Goal: Ask a question: Seek information or help from site administrators or community

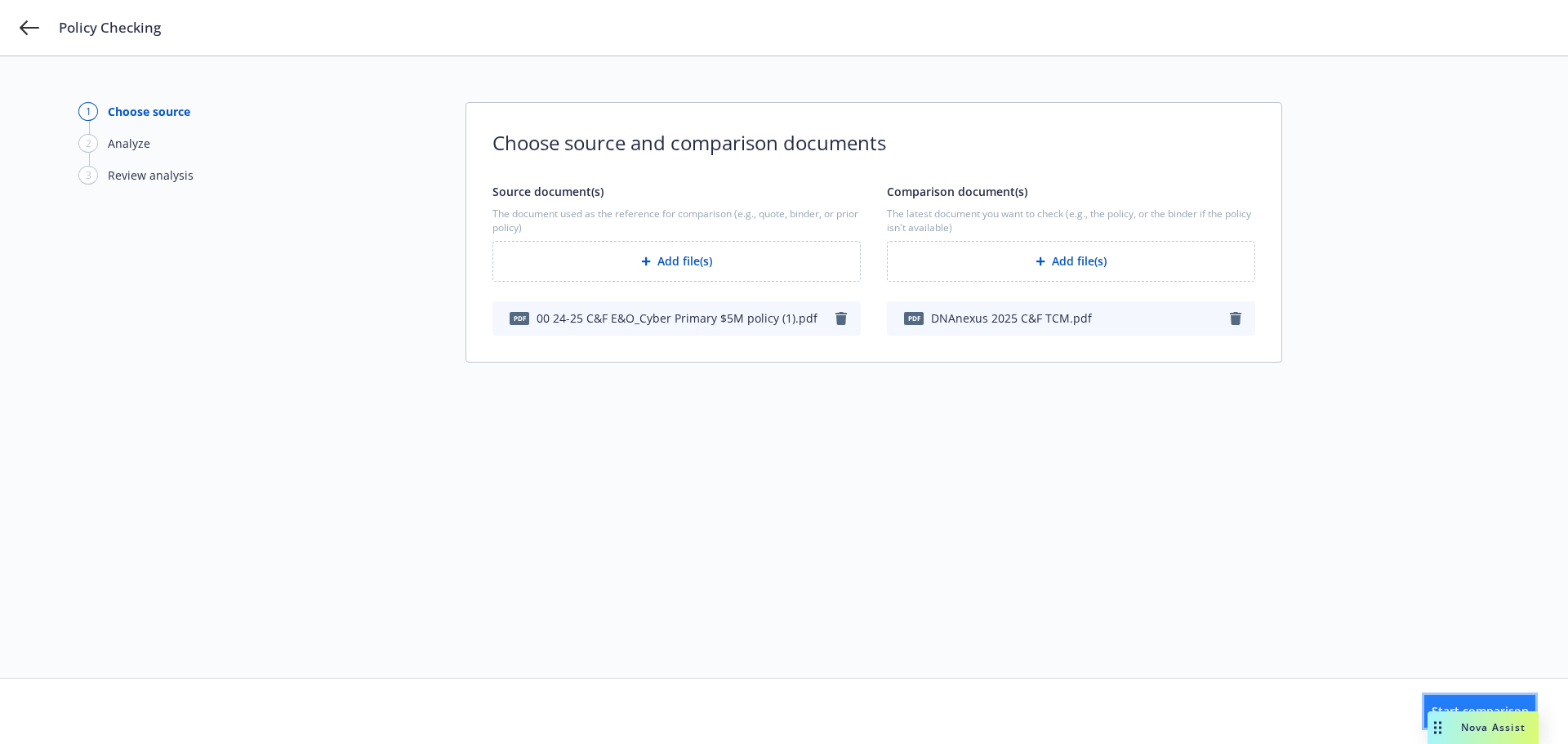
click at [1424, 714] on button "Start comparison" at bounding box center [1479, 711] width 111 height 33
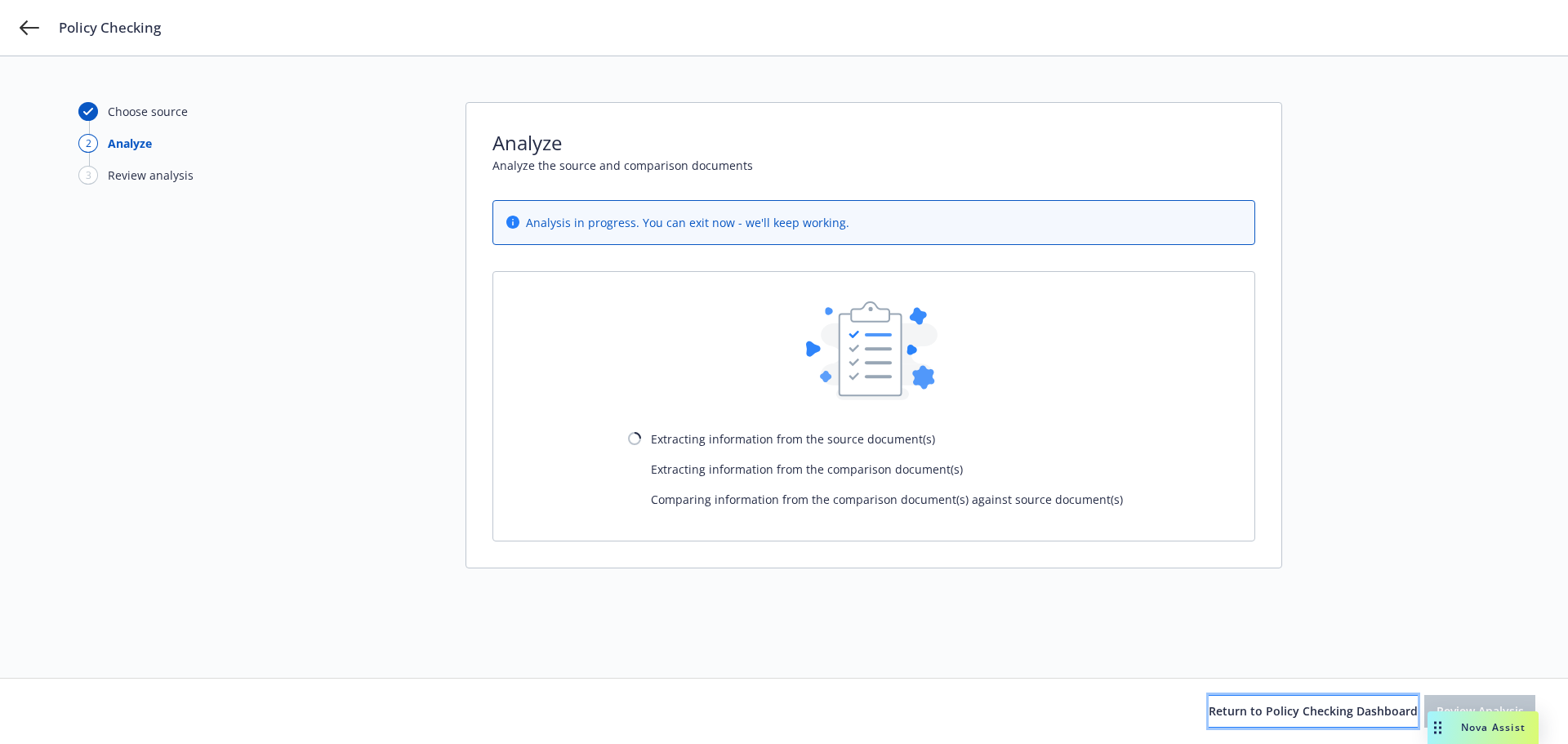
click at [1209, 702] on button "Return to Policy Checking Dashboard" at bounding box center [1313, 711] width 209 height 33
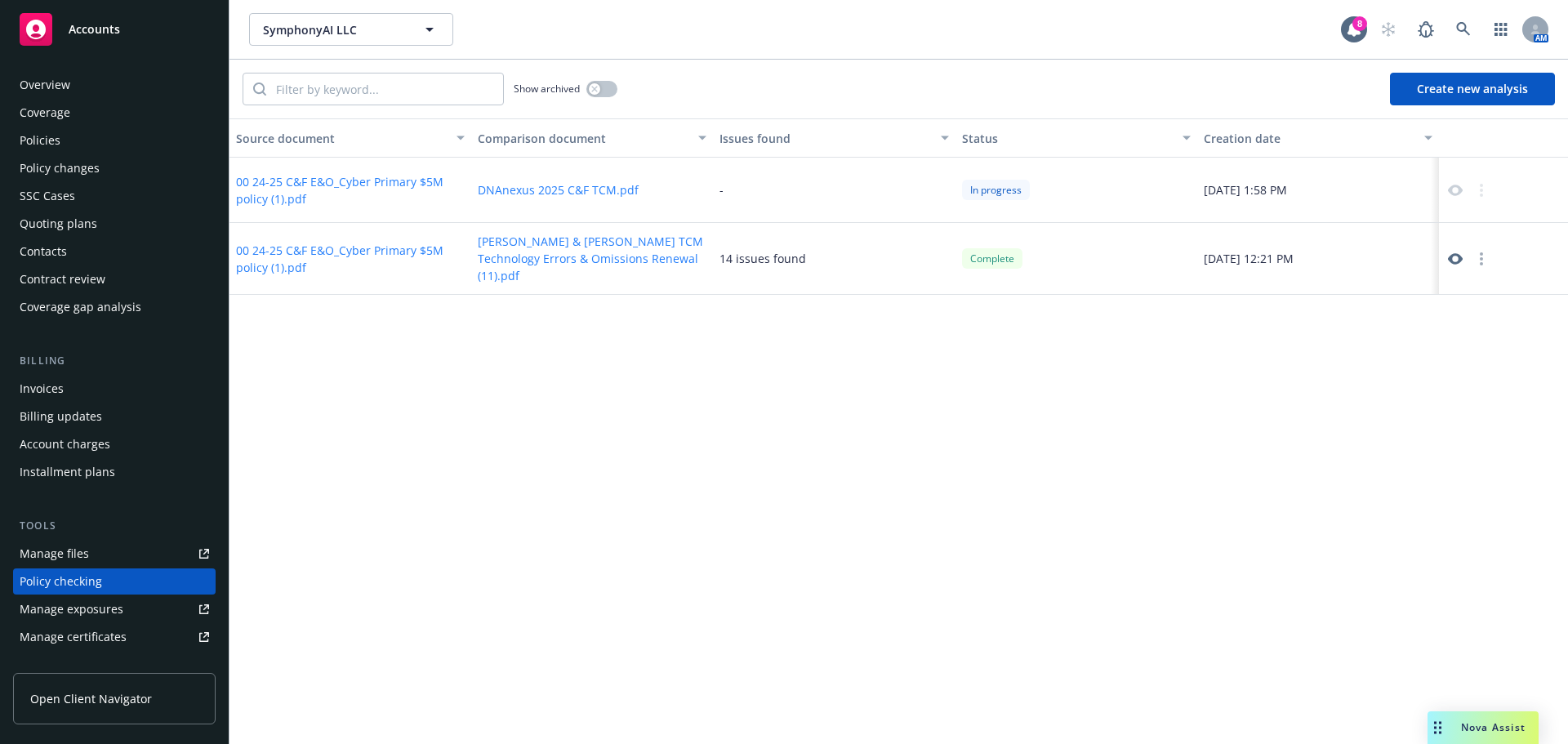
click at [63, 93] on div "Overview" at bounding box center [45, 85] width 51 height 26
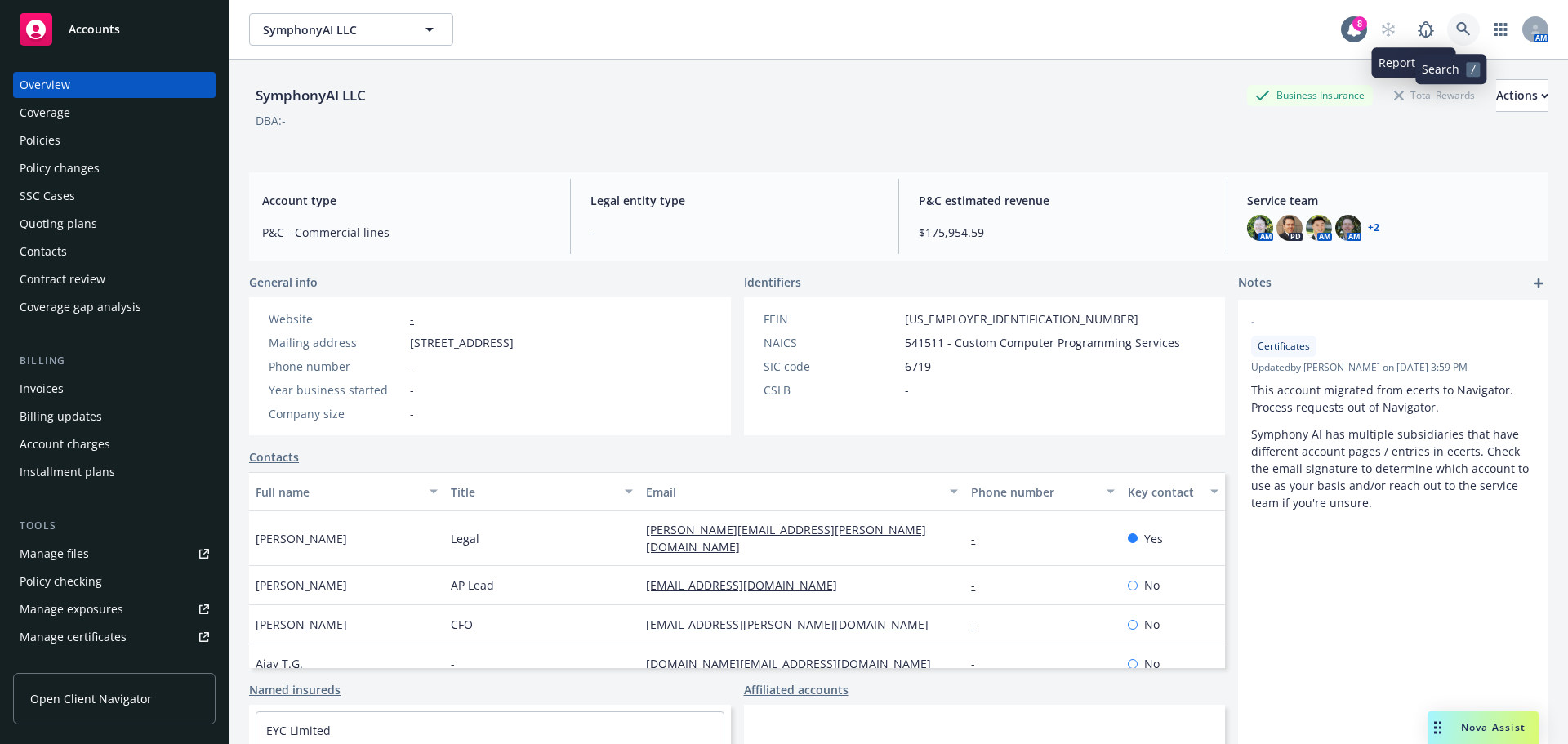
click at [1463, 29] on link at bounding box center [1463, 29] width 33 height 33
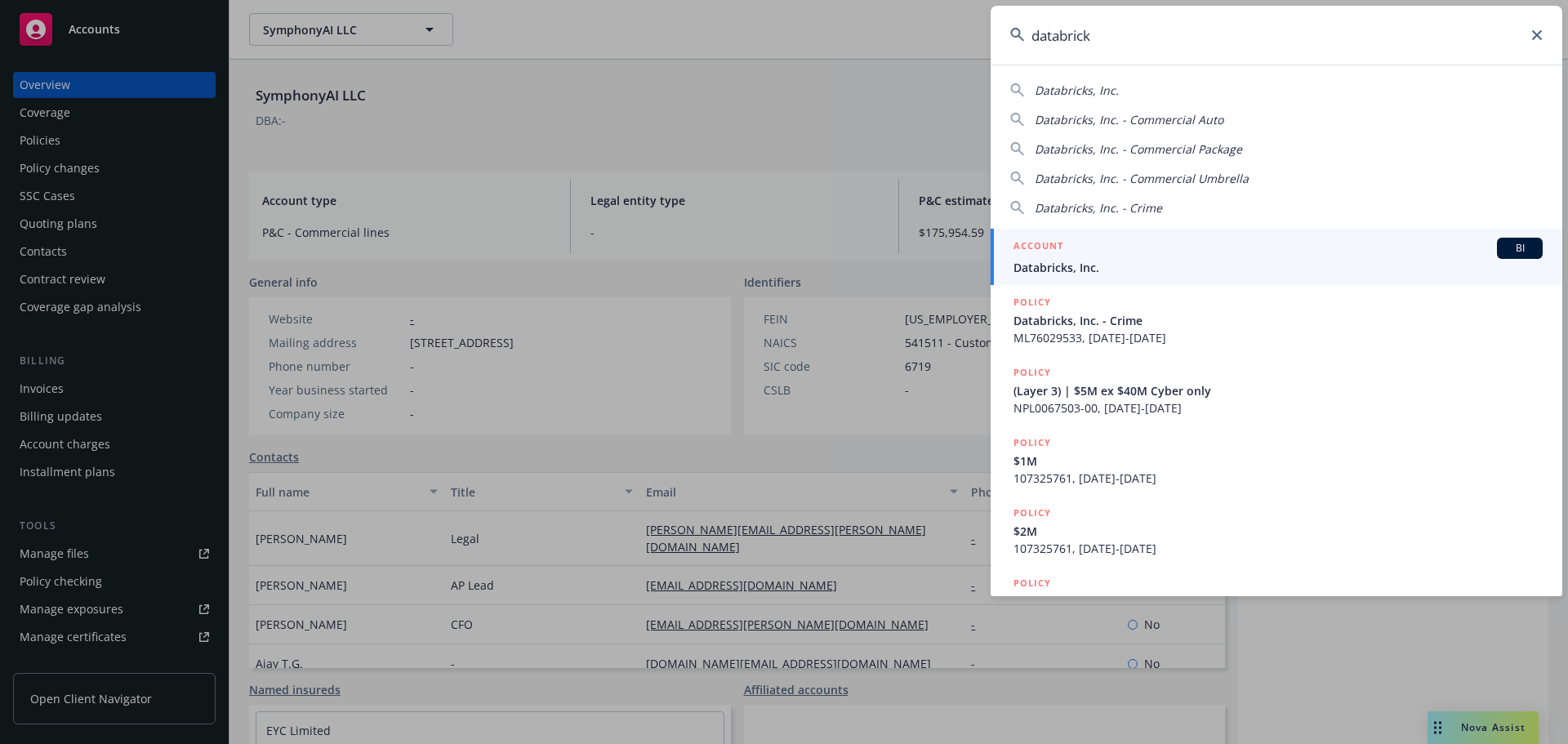
type input "databrick"
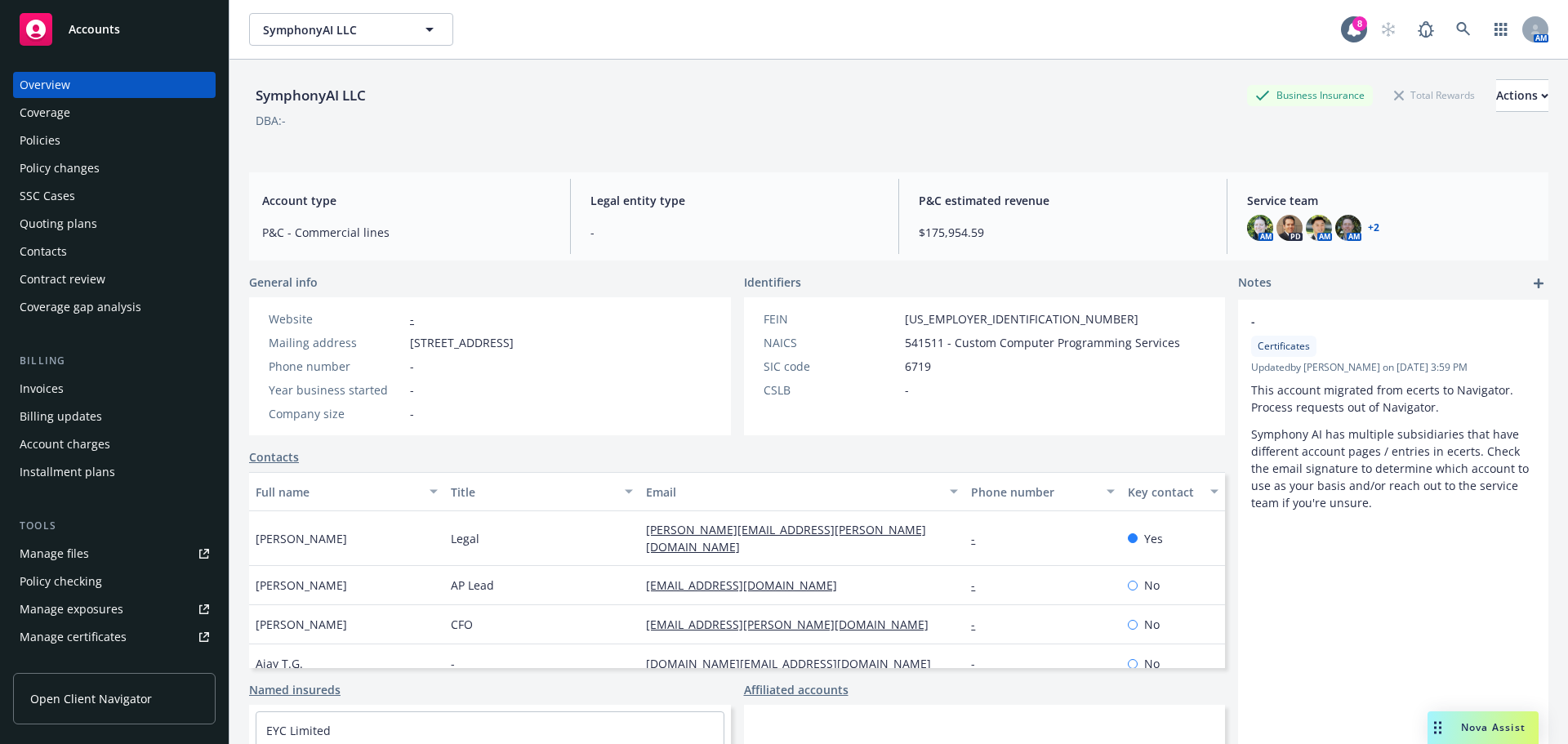
click at [1478, 724] on span "Nova Assist" at bounding box center [1494, 727] width 64 height 14
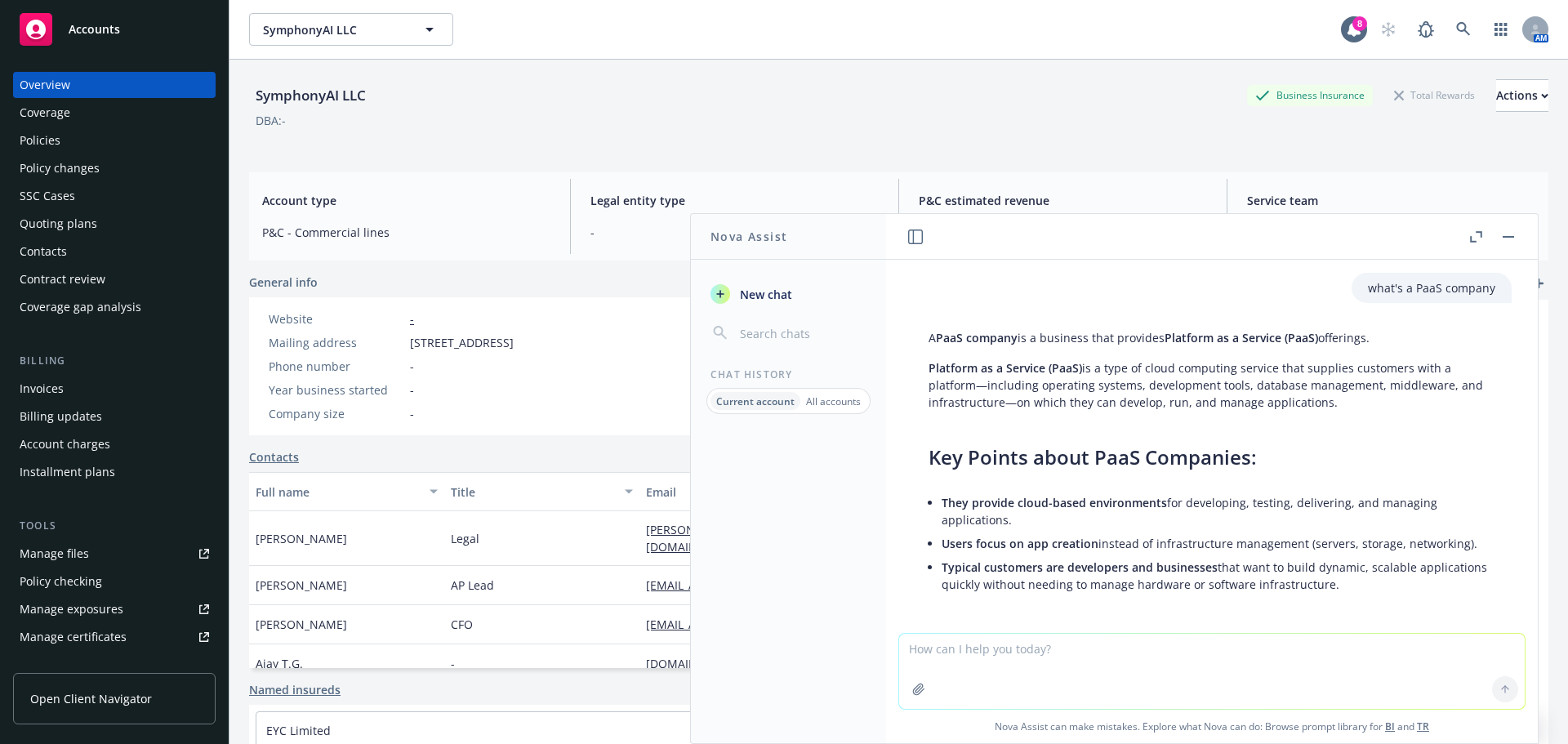
click at [928, 653] on textarea at bounding box center [1212, 671] width 626 height 75
type textarea "rsui am best rating"
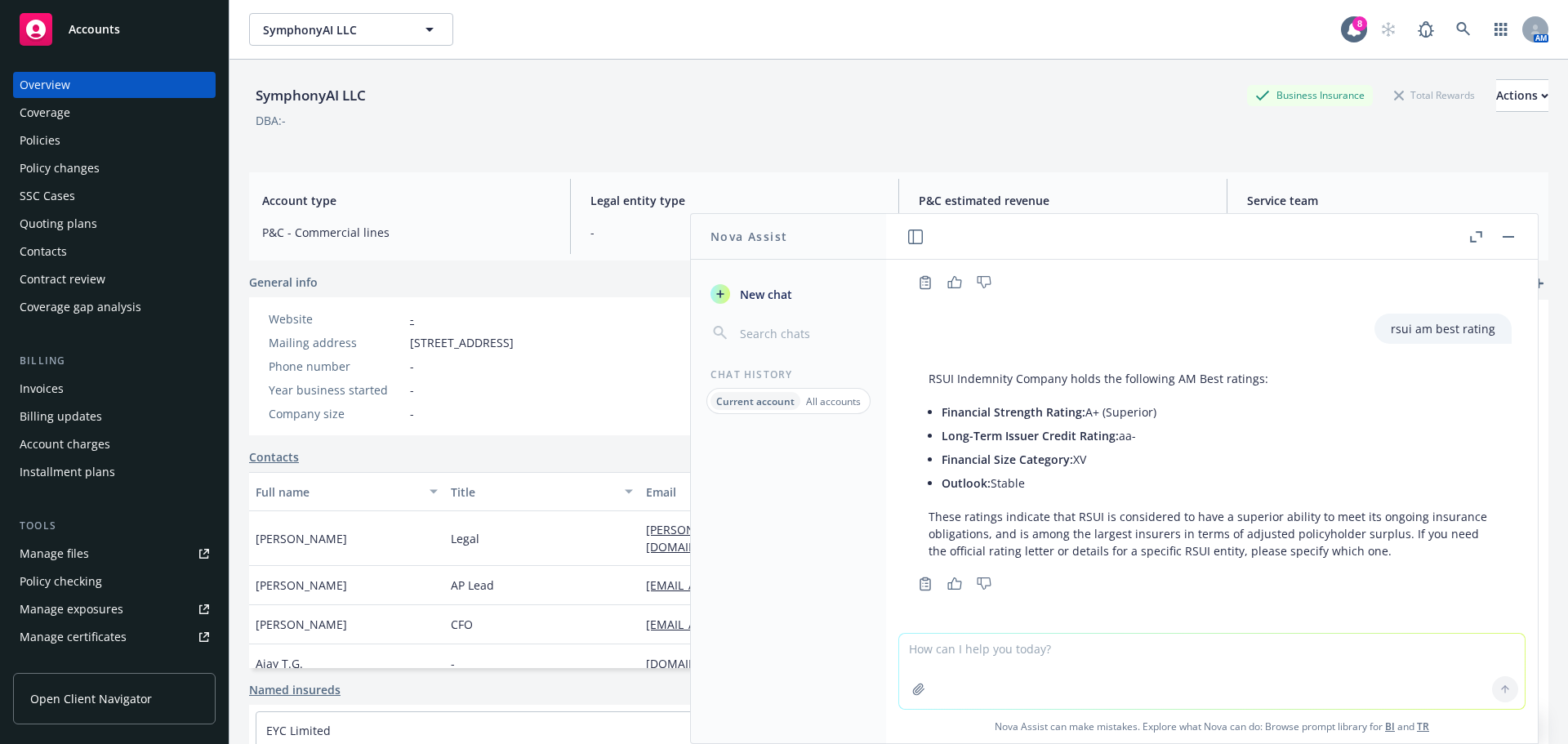
scroll to position [824, 0]
click at [1054, 662] on textarea at bounding box center [1212, 671] width 626 height 75
type textarea "westfield am best rating"
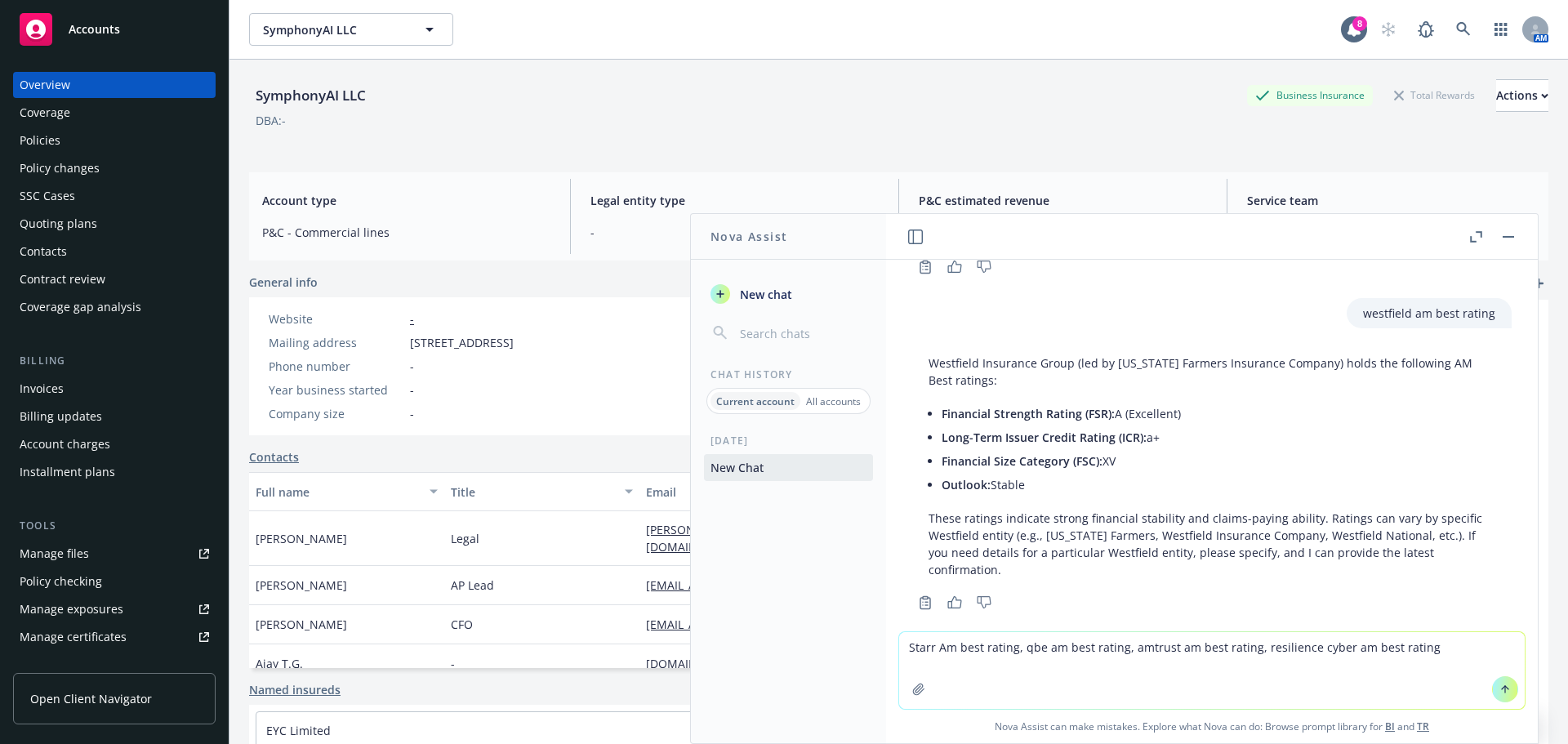
scroll to position [1145, 0]
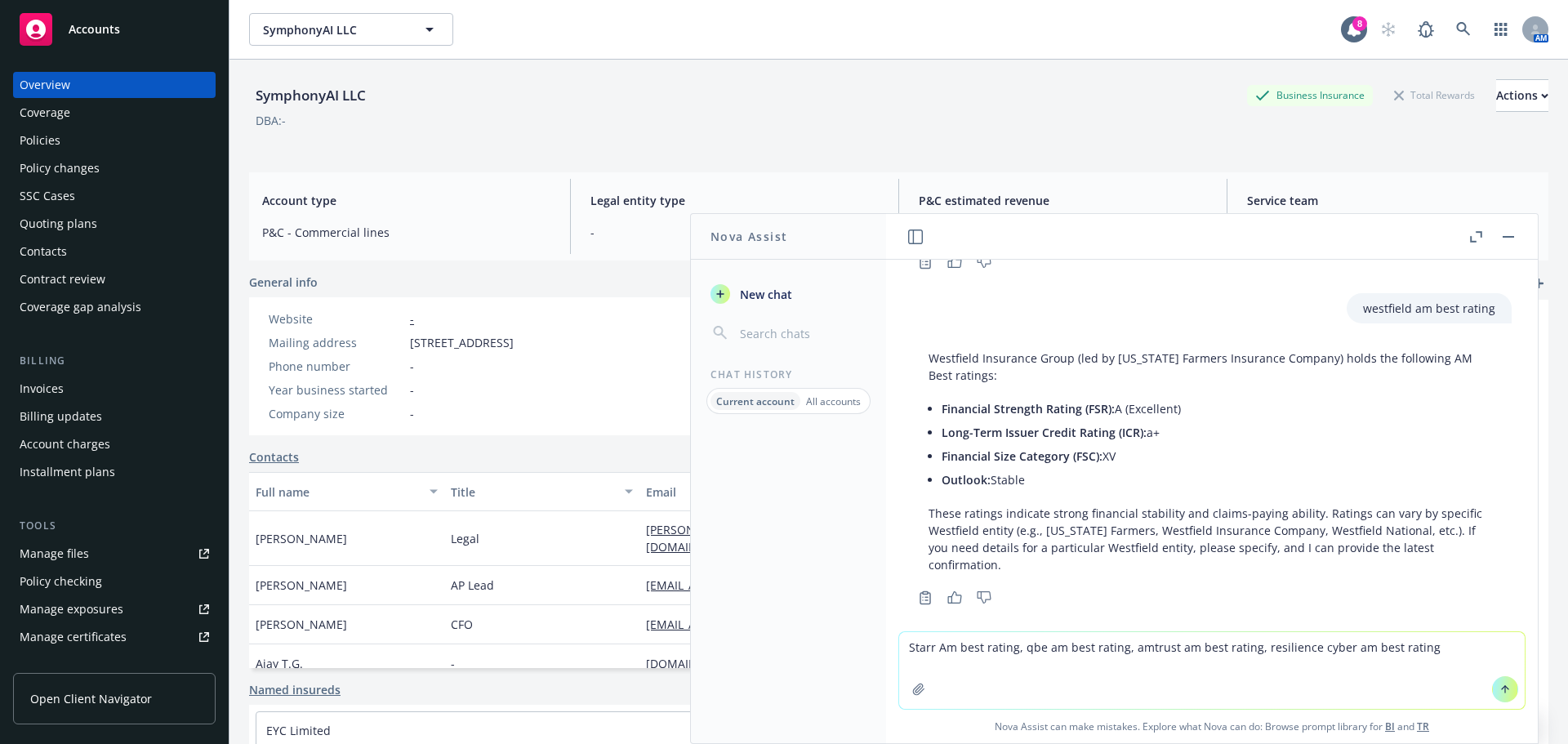
type textarea "Starr Am best rating, qbe am best rating, amtrust am best rating, resilience cy…"
click at [1496, 697] on button at bounding box center [1505, 689] width 26 height 26
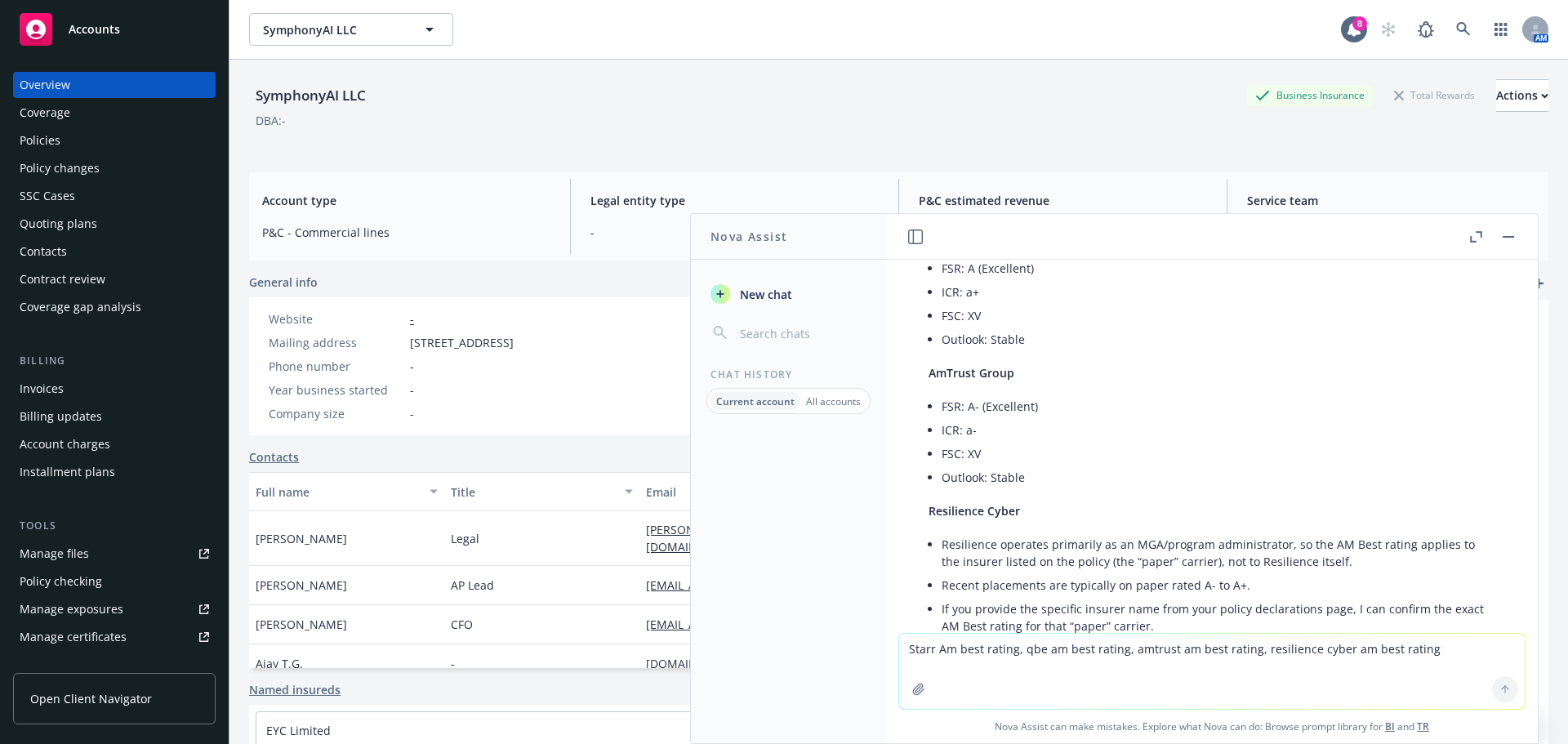
scroll to position [1882, 0]
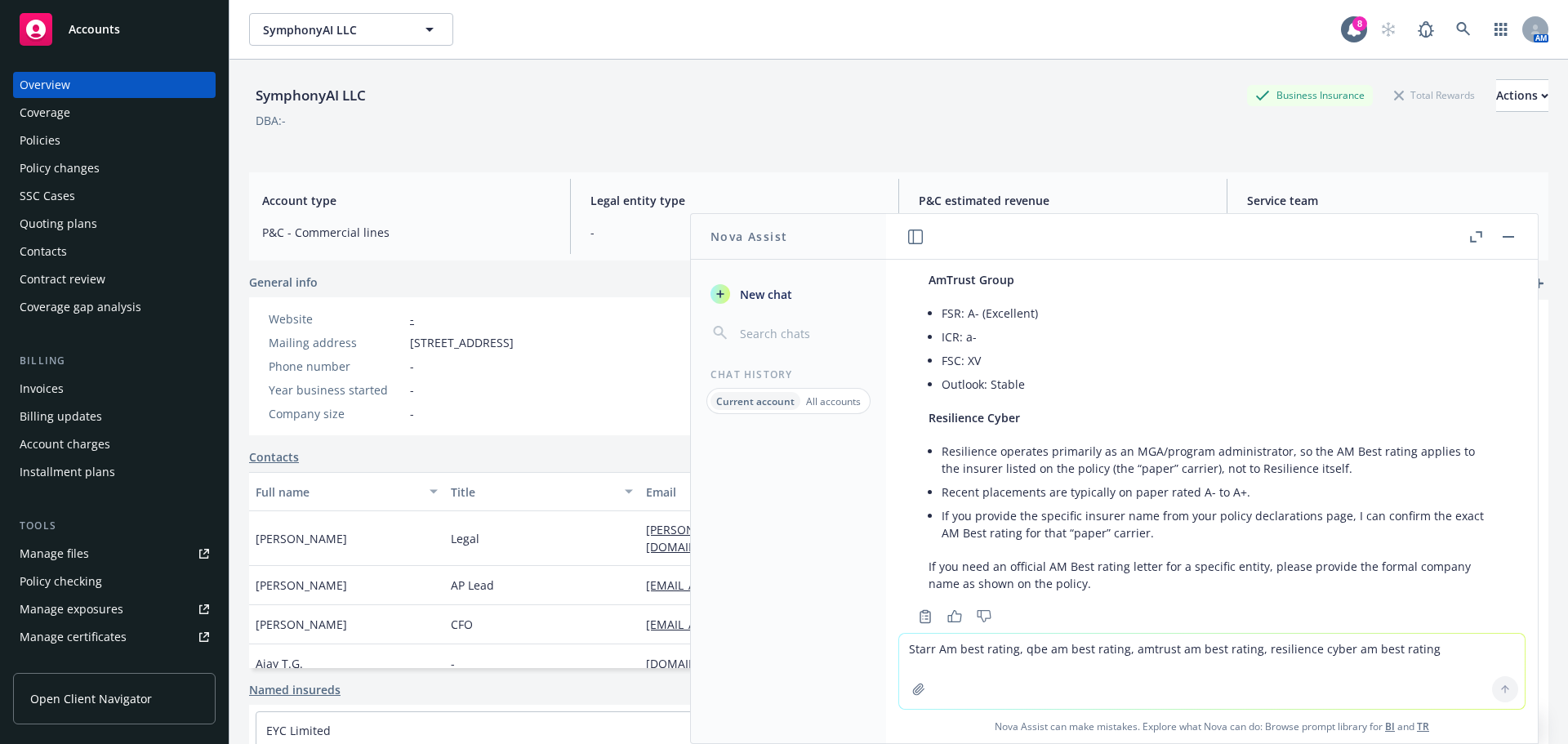
click at [1050, 657] on textarea "Starr Am best rating, qbe am best rating, amtrust am best rating, resilience cy…" at bounding box center [1212, 671] width 626 height 75
type textarea "resilence uses homeland insurance company of [US_STATE]"
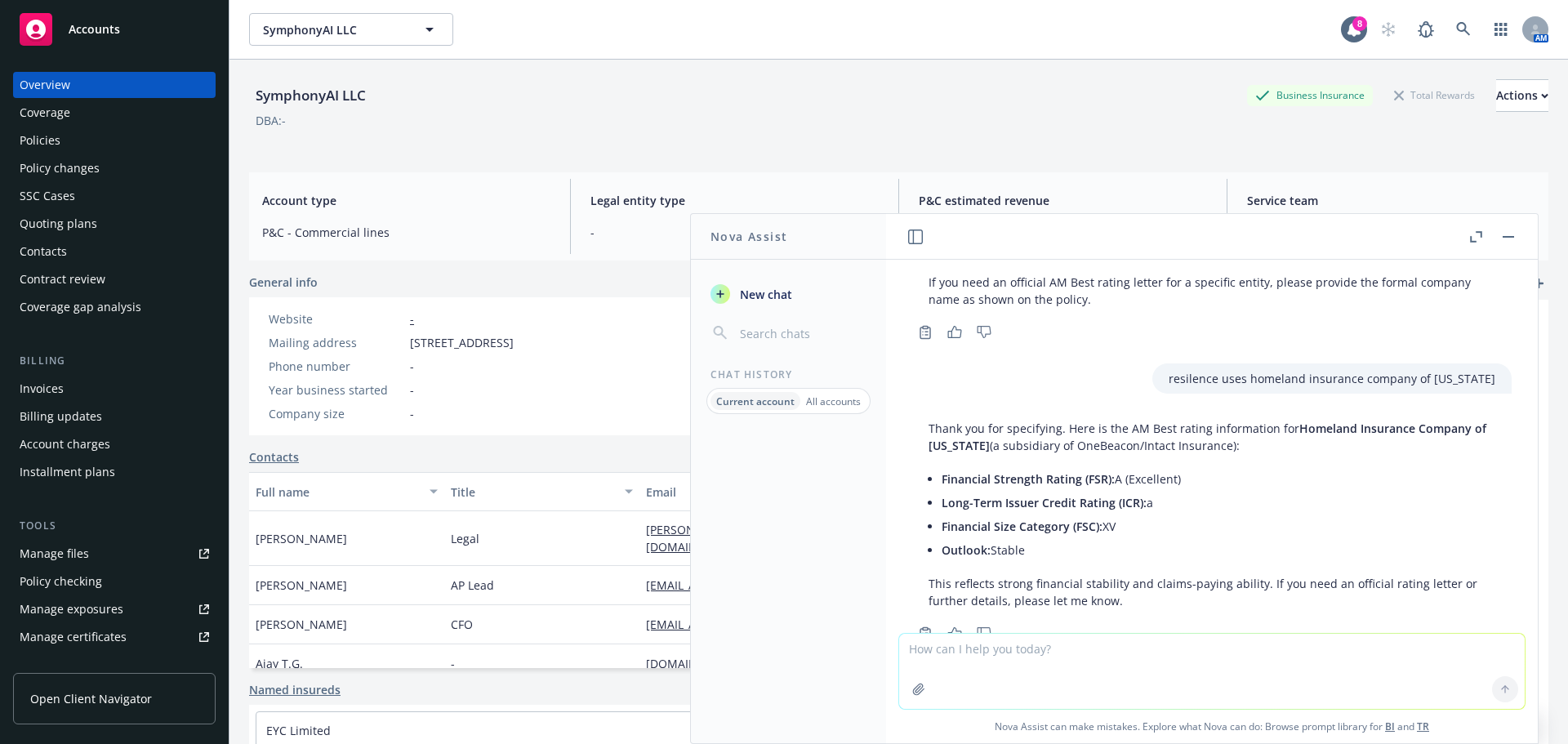
scroll to position [2184, 0]
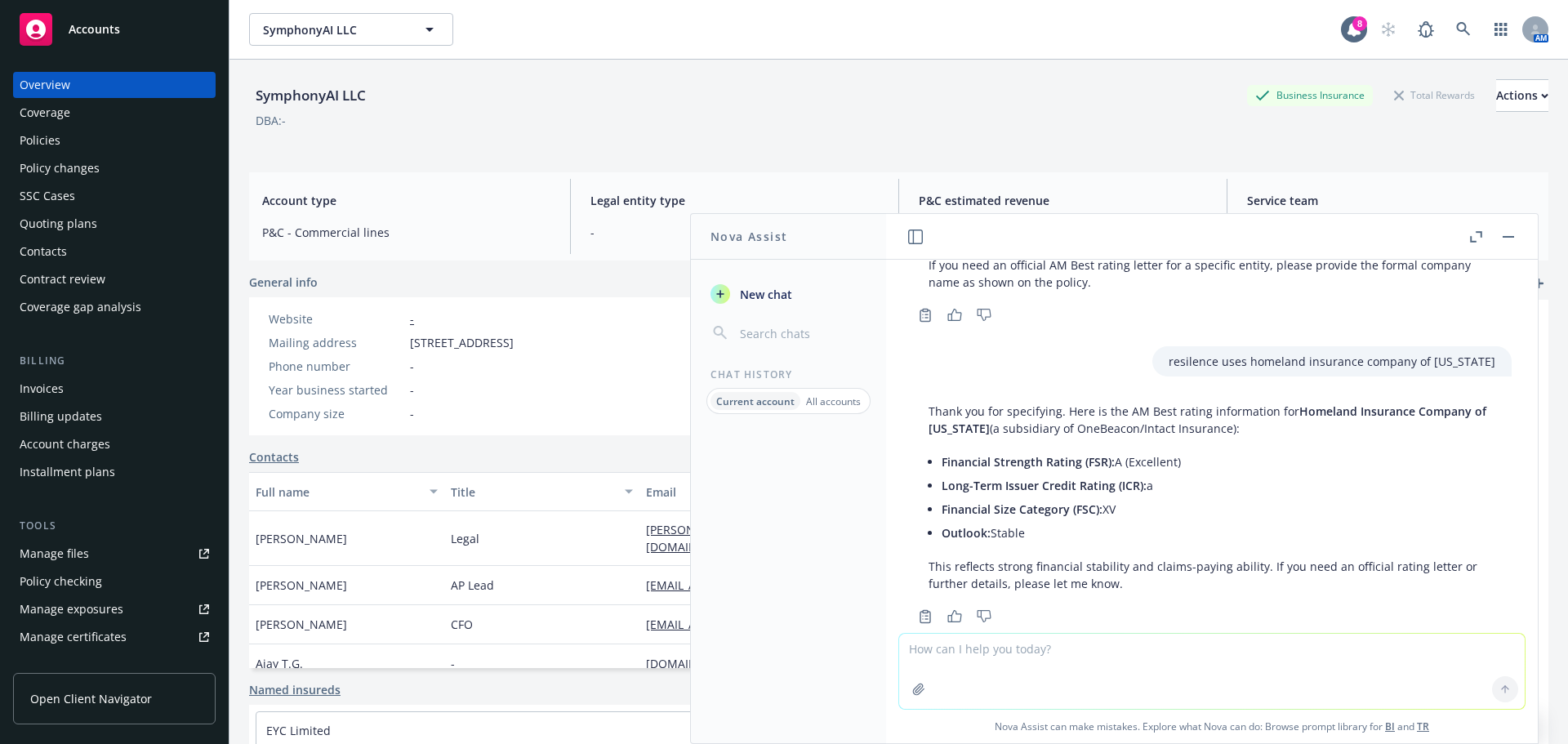
click at [1066, 652] on textarea at bounding box center [1212, 671] width 626 height 75
type textarea "what is betterment coverage on a cyber policy"
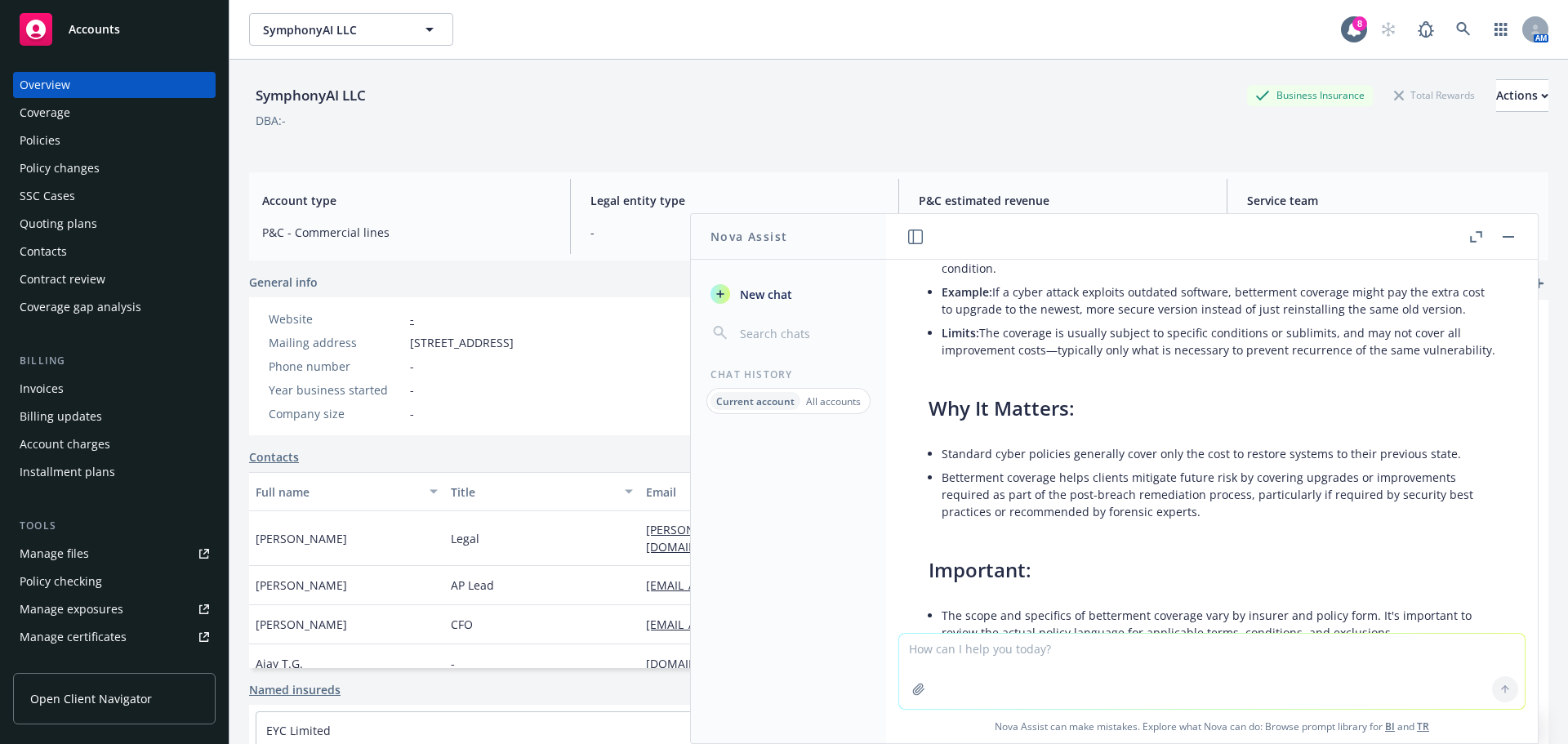
scroll to position [2749, 0]
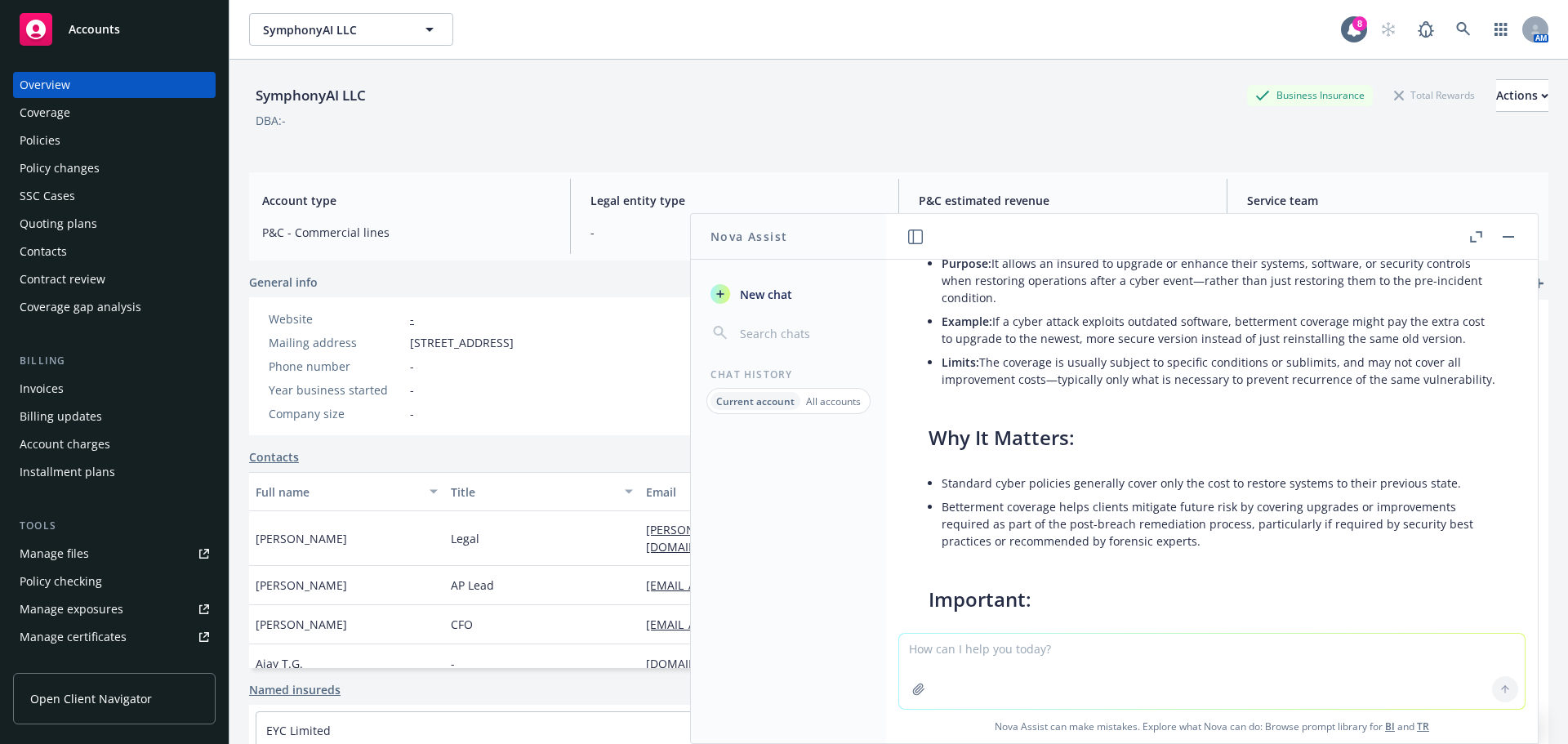
click at [1121, 650] on textarea at bounding box center [1212, 671] width 626 height 75
type textarea "arch uk am best"
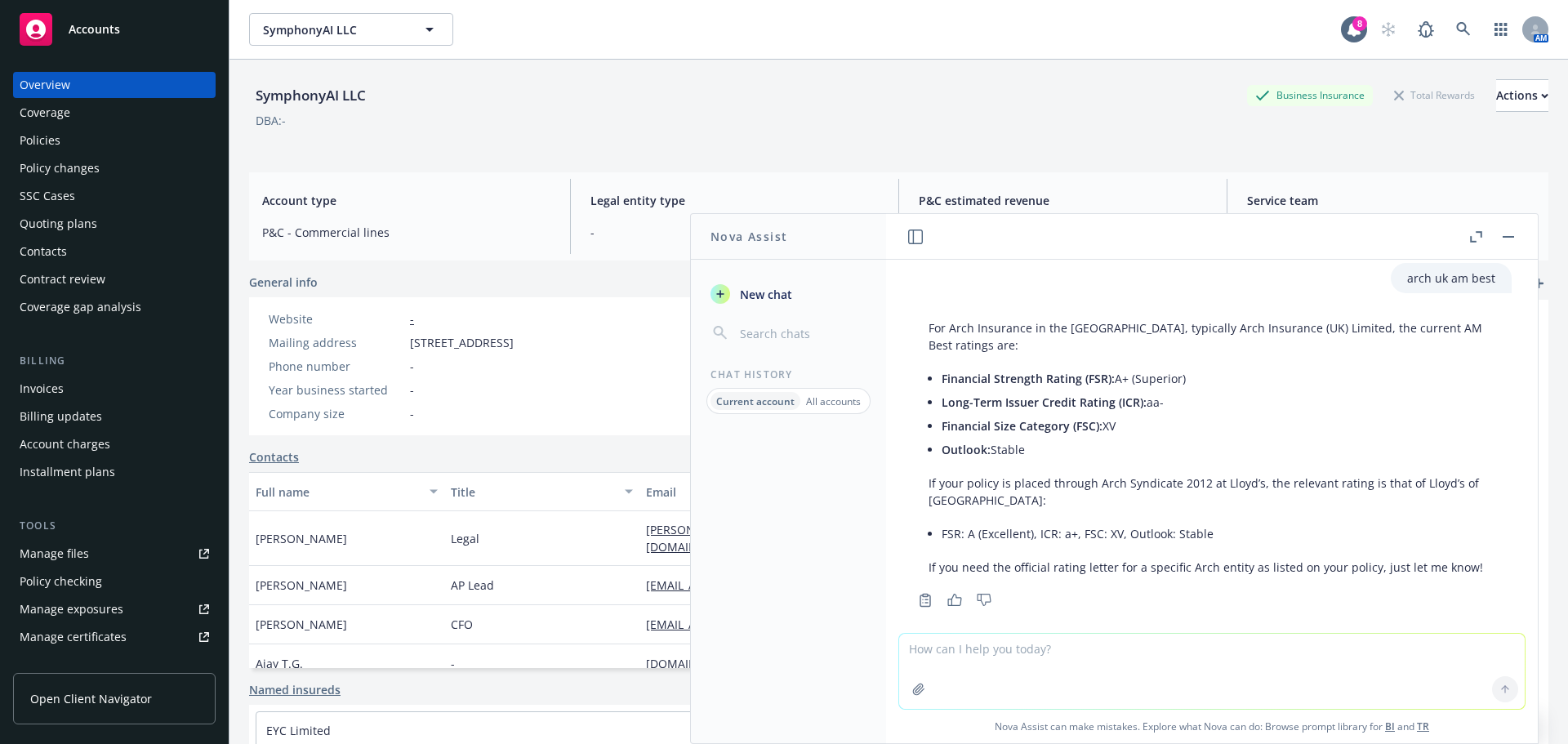
scroll to position [3264, 0]
